Goal: Task Accomplishment & Management: Use online tool/utility

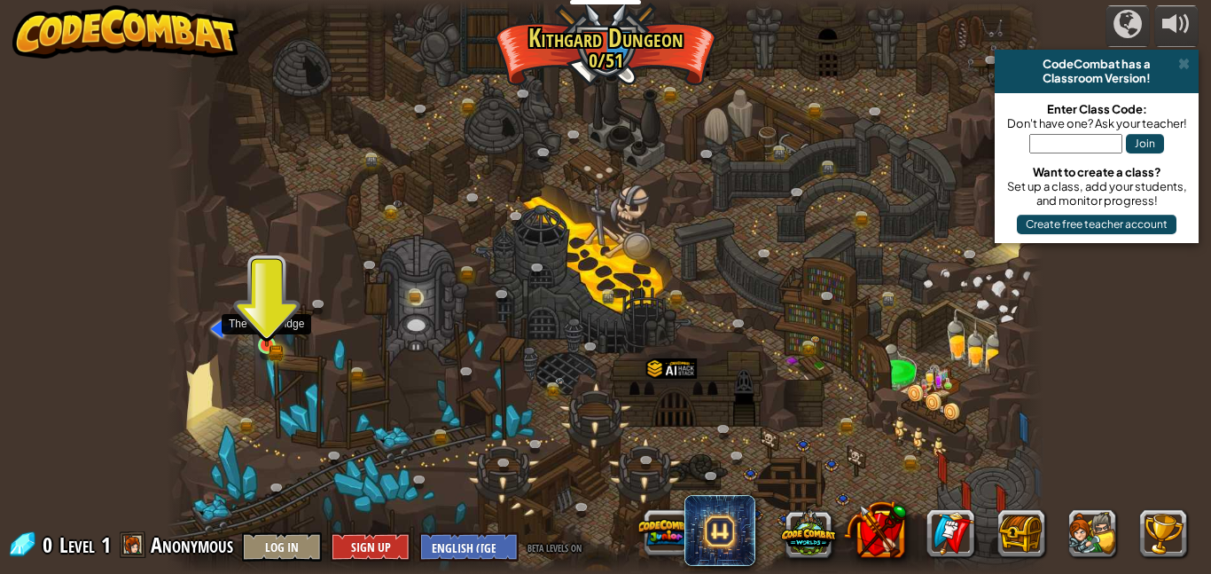
click at [268, 339] on img at bounding box center [266, 324] width 20 height 46
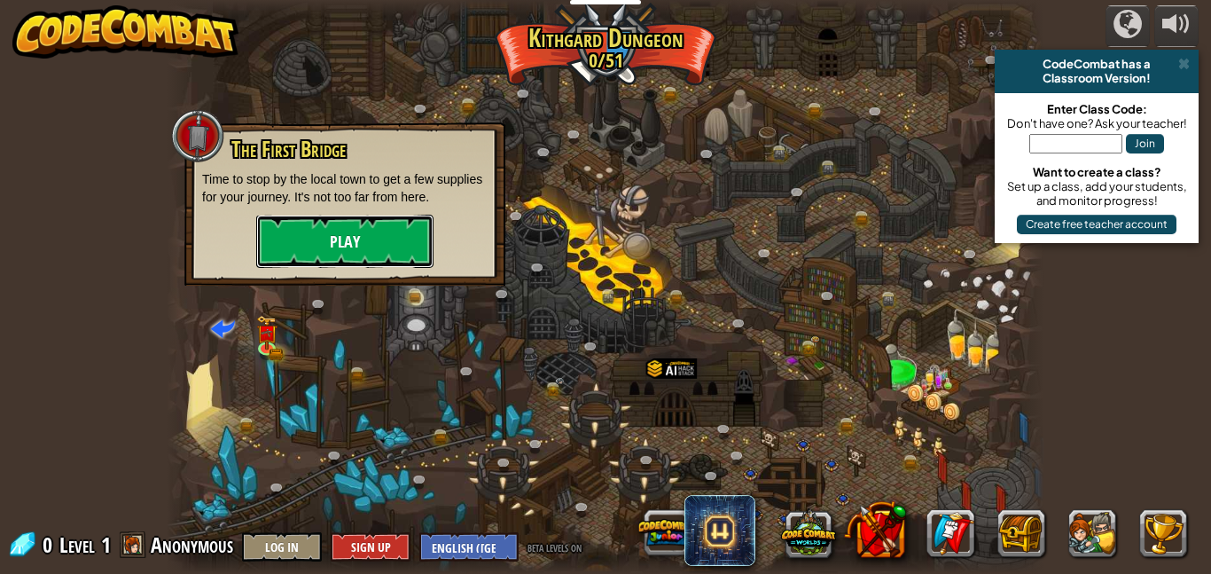
click at [305, 230] on button "Play" at bounding box center [344, 241] width 177 height 53
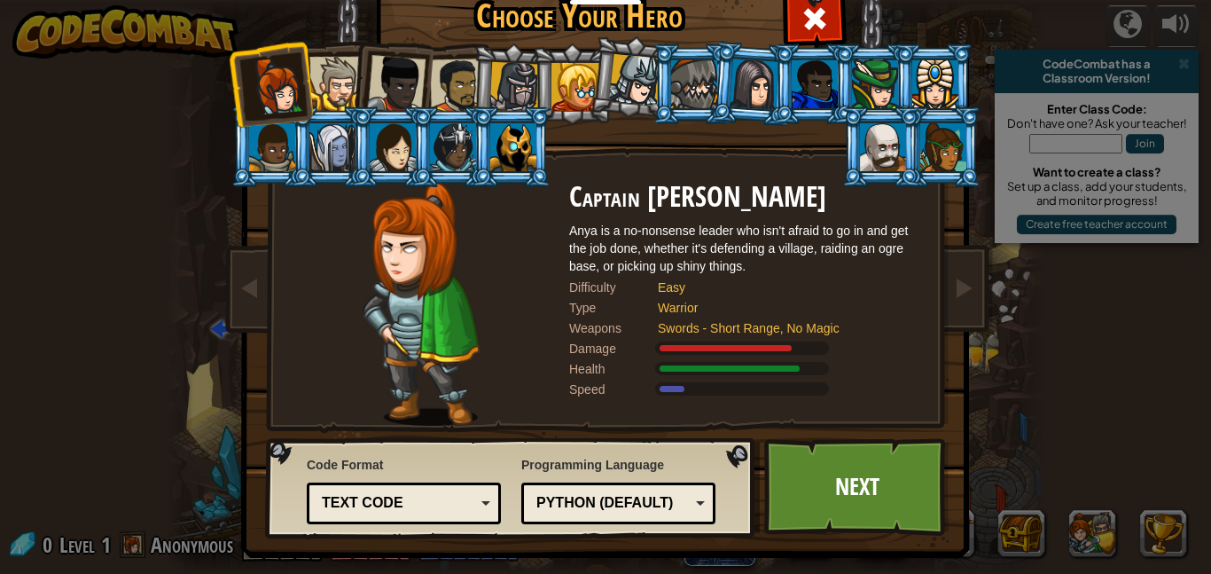
click at [441, 75] on div at bounding box center [457, 86] width 55 height 55
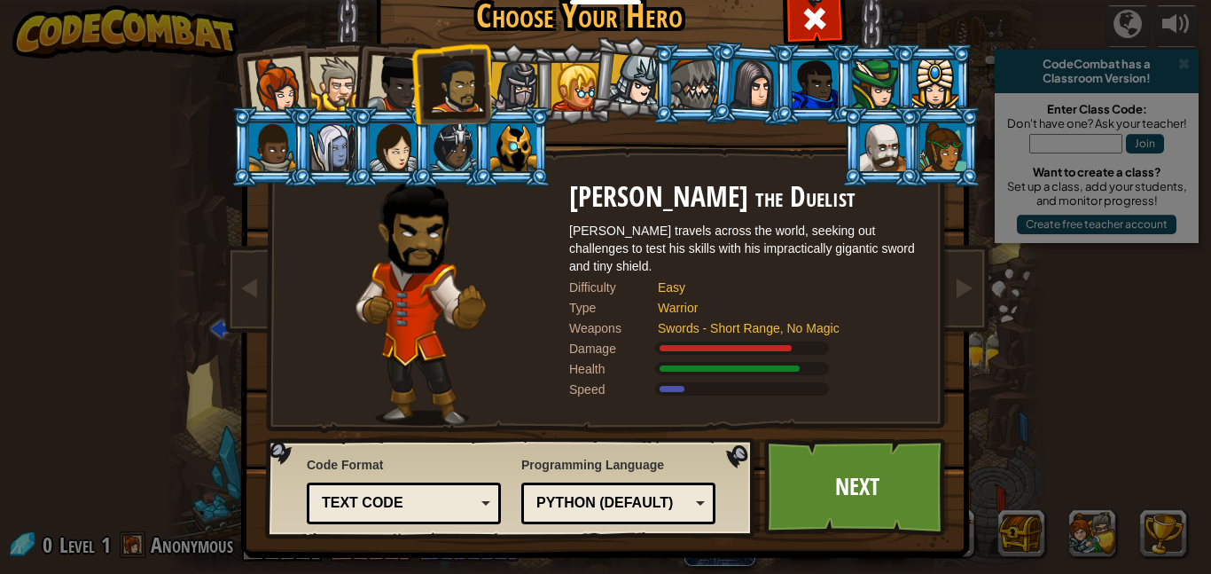
click at [472, 504] on div "Text code" at bounding box center [398, 503] width 153 height 20
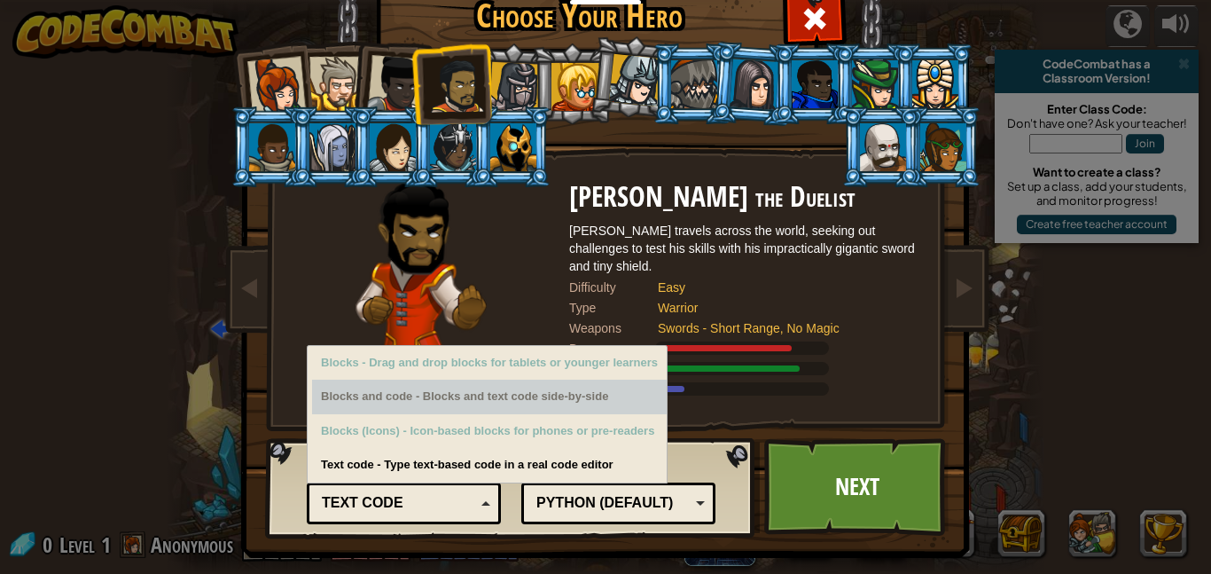
click at [142, 442] on div "Choose Your Hero 0 Captain [PERSON_NAME] is a no-nonsense leader who isn't afra…" at bounding box center [605, 287] width 1211 height 574
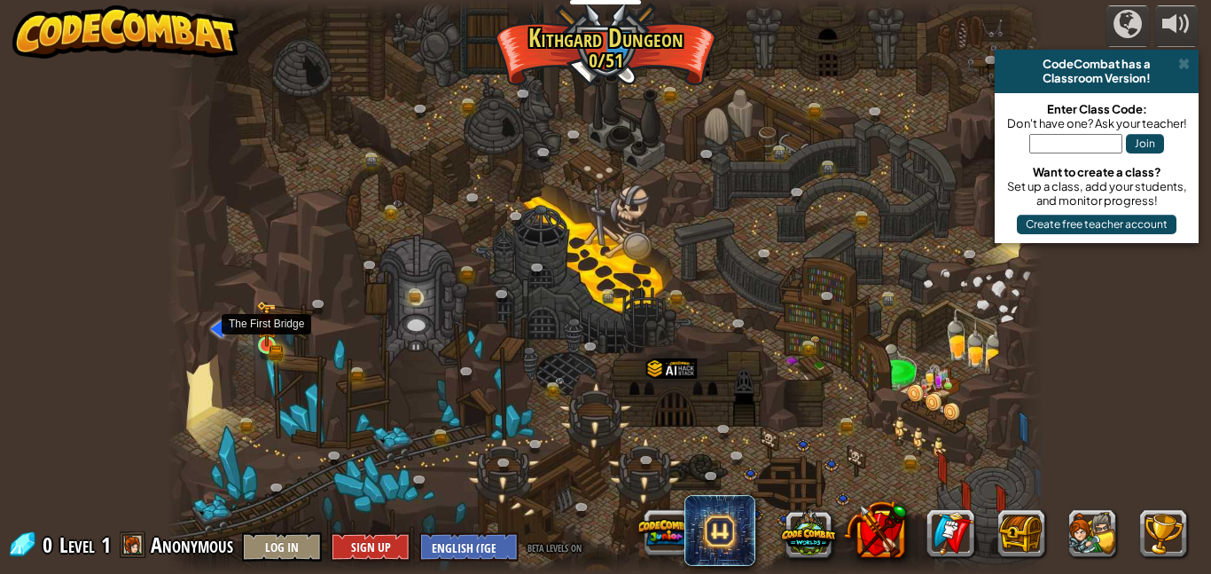
click at [267, 334] on img at bounding box center [266, 324] width 20 height 46
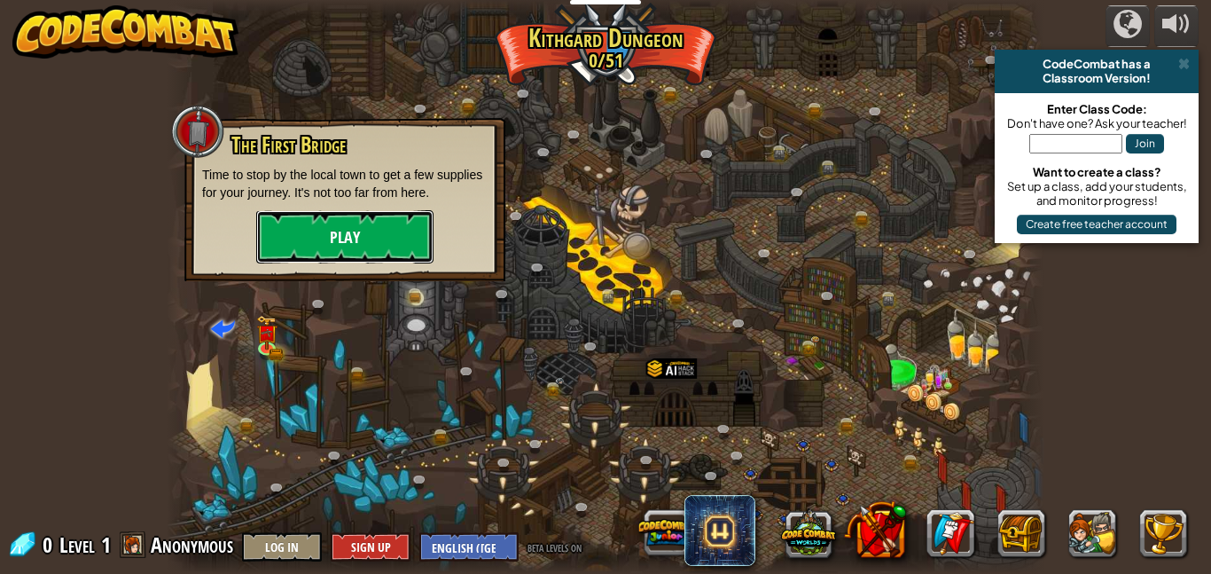
click at [325, 245] on button "Play" at bounding box center [344, 236] width 177 height 53
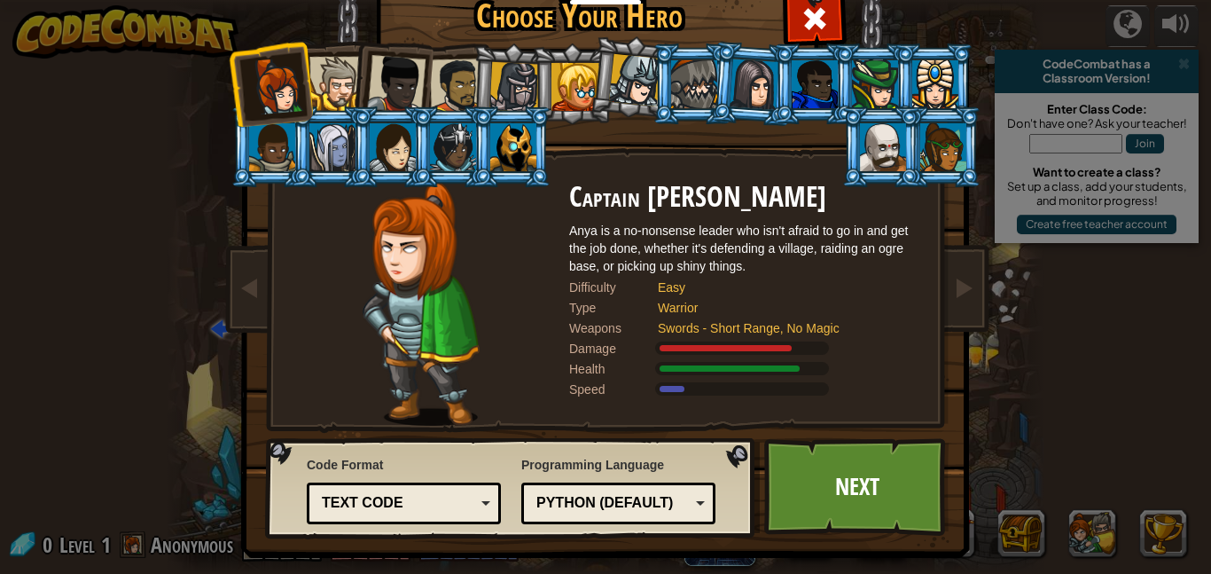
click at [457, 84] on div at bounding box center [457, 86] width 55 height 55
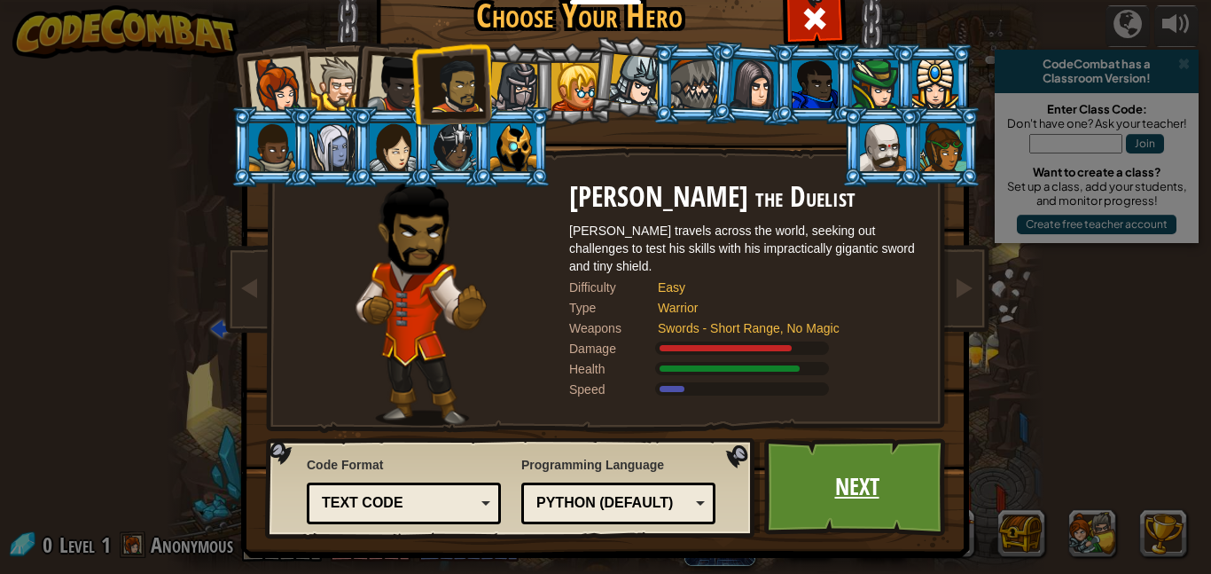
click at [866, 476] on link "Next" at bounding box center [856, 487] width 185 height 98
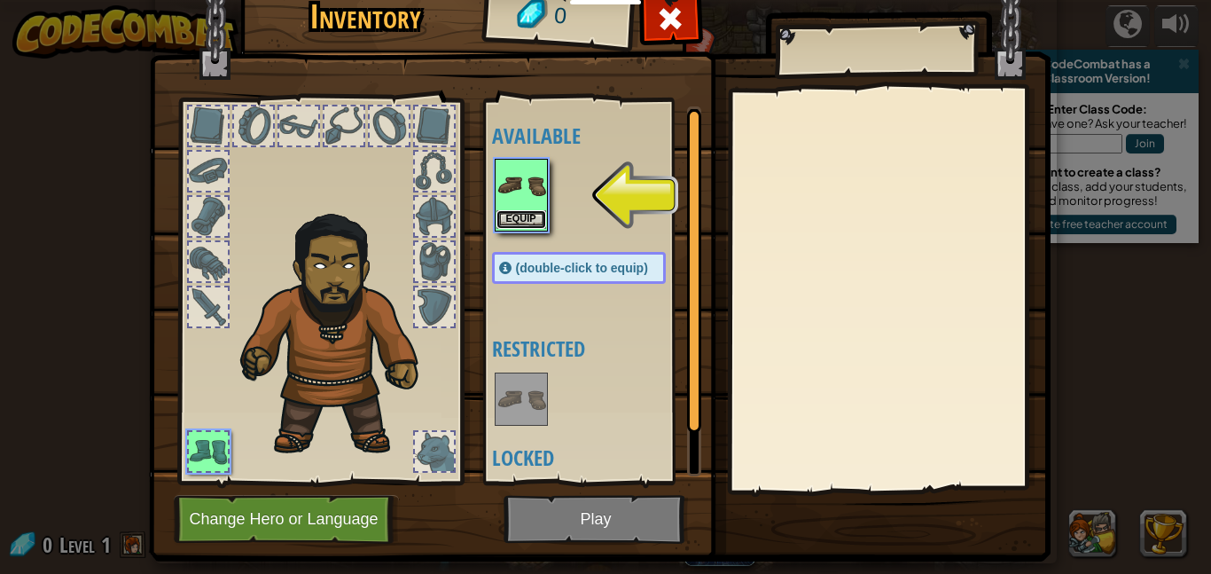
click at [522, 215] on button "Equip" at bounding box center [521, 219] width 50 height 19
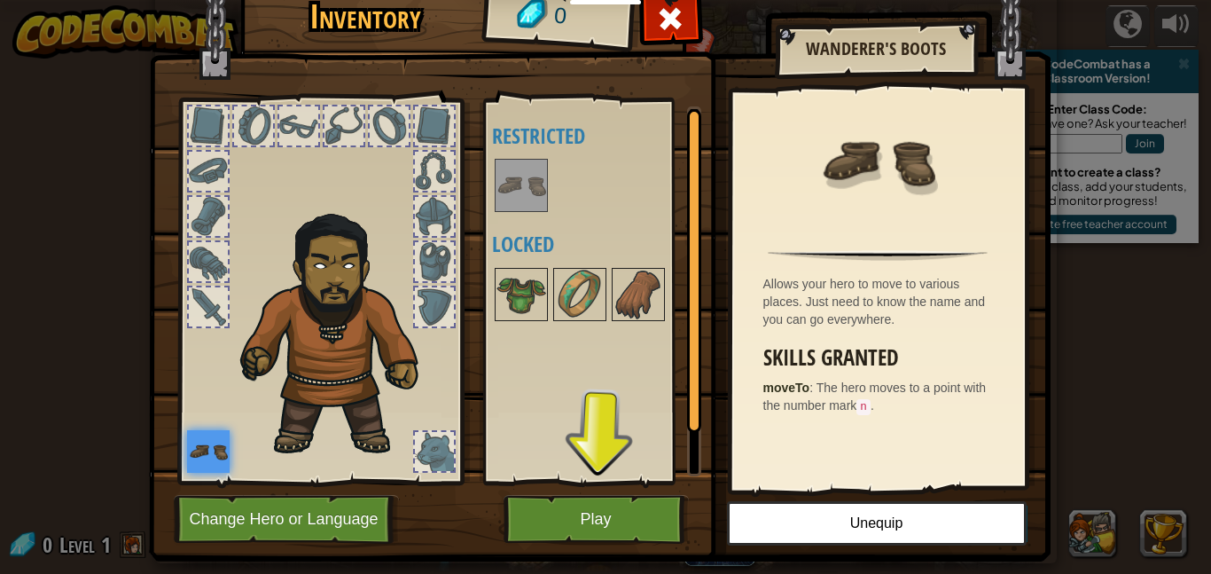
click at [332, 126] on div at bounding box center [343, 125] width 39 height 39
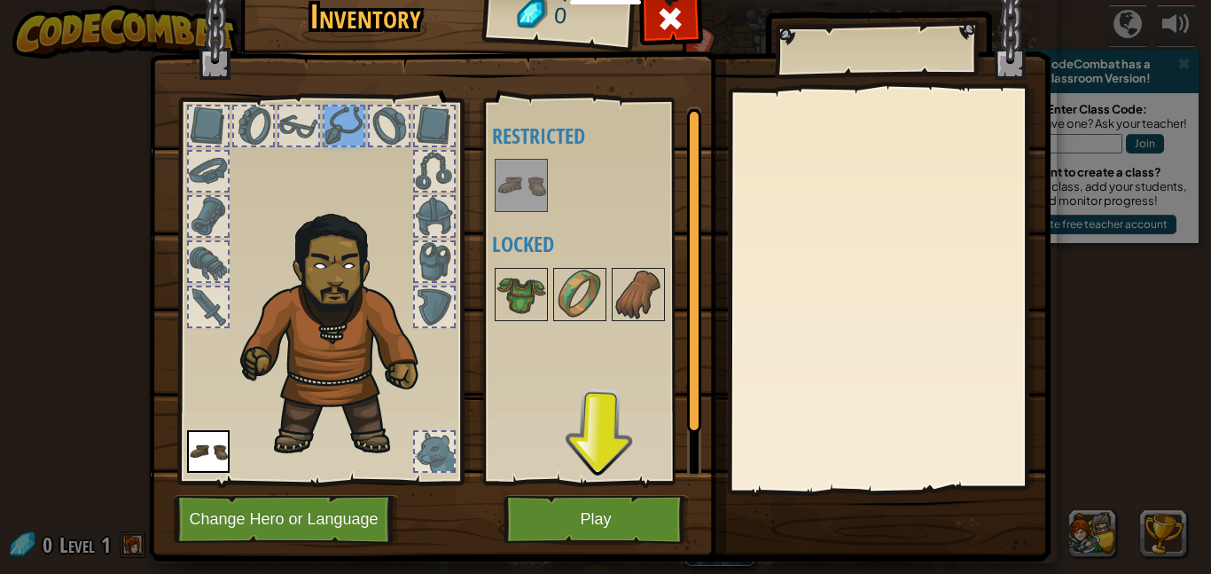
click at [364, 123] on div at bounding box center [320, 286] width 293 height 399
click at [388, 125] on div at bounding box center [389, 125] width 39 height 39
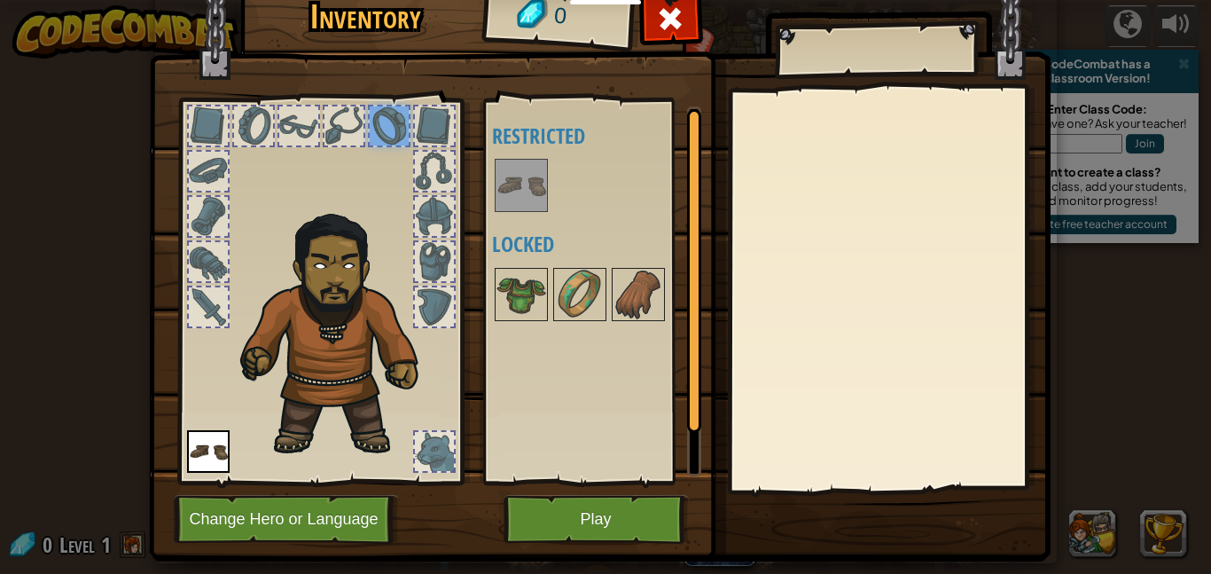
click at [448, 129] on div at bounding box center [434, 125] width 39 height 39
click at [297, 128] on div at bounding box center [298, 125] width 39 height 39
click at [247, 122] on div at bounding box center [253, 125] width 39 height 39
click at [216, 121] on div at bounding box center [208, 125] width 39 height 39
